Goal: Find specific page/section: Find specific page/section

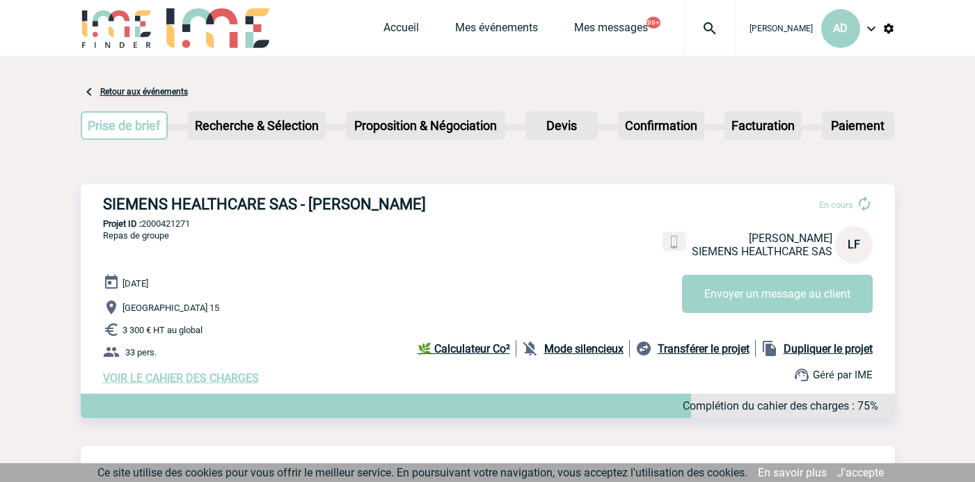
click at [694, 24] on img at bounding box center [710, 28] width 50 height 17
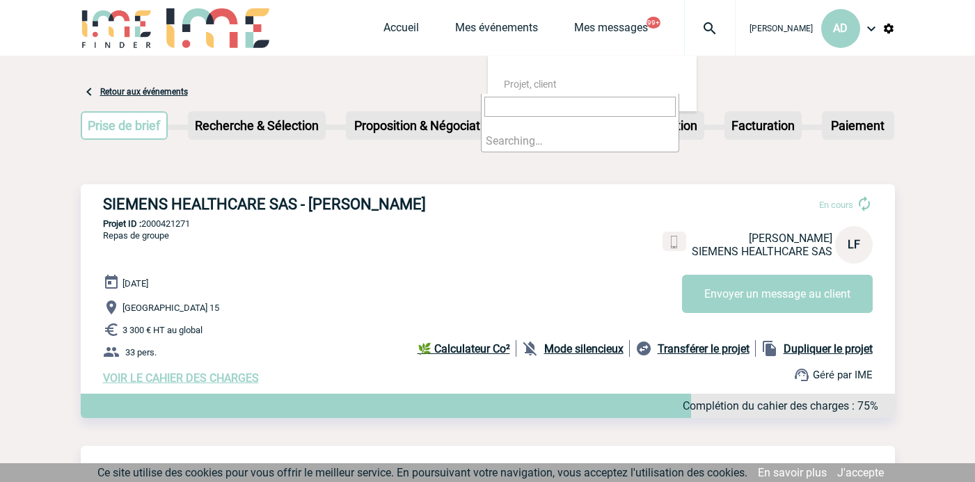
click at [631, 101] on input "search" at bounding box center [579, 107] width 191 height 20
click at [631, 104] on input "search" at bounding box center [579, 107] width 191 height 20
type input "2000421489"
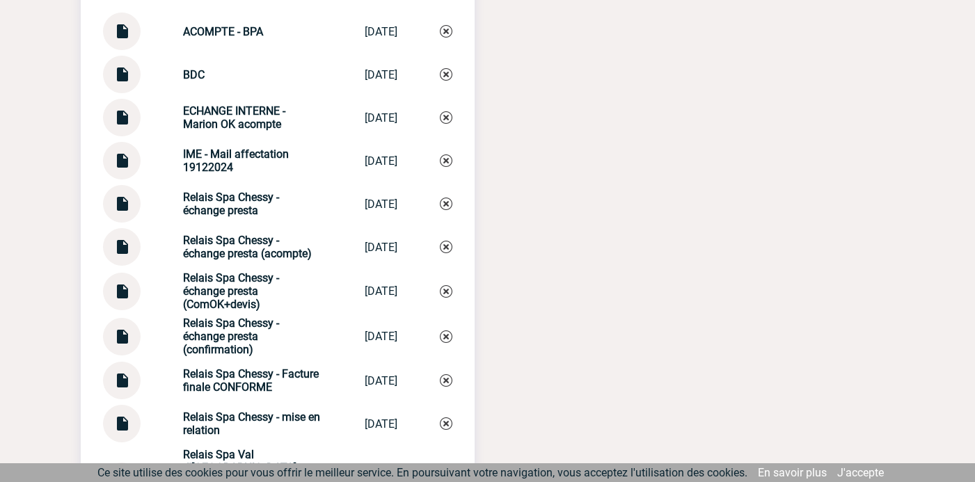
scroll to position [1531, 0]
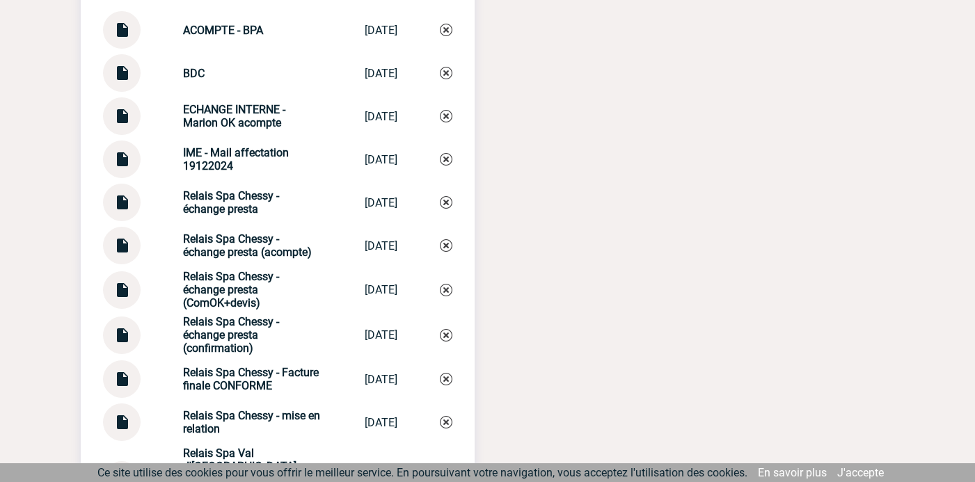
click at [121, 210] on img at bounding box center [122, 197] width 18 height 27
click at [125, 299] on img at bounding box center [122, 284] width 18 height 27
